Goal: Navigation & Orientation: Find specific page/section

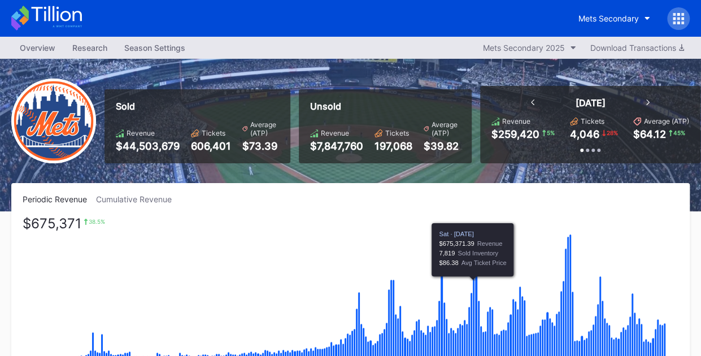
scroll to position [2277, 0]
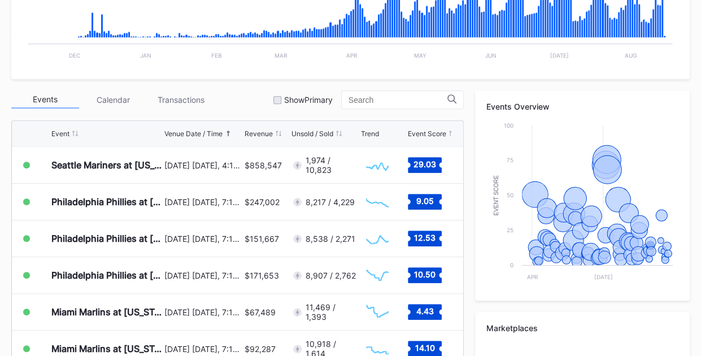
scroll to position [10, 0]
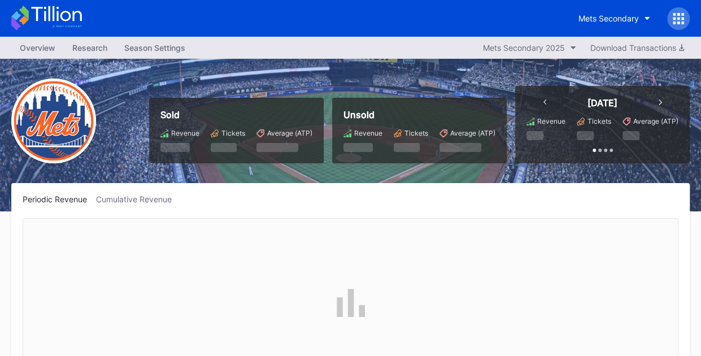
scroll to position [2314, 0]
